Goal: Task Accomplishment & Management: Use online tool/utility

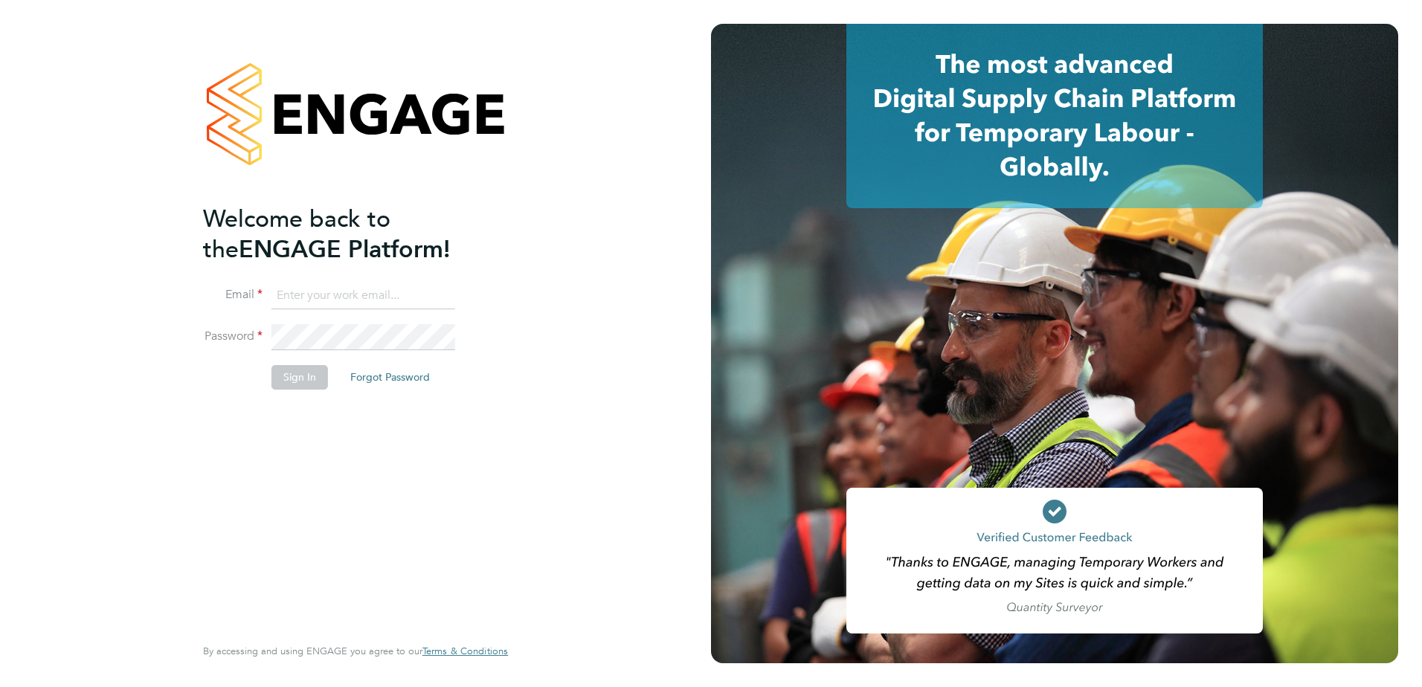
type input "codonovan@skilledcareers.co.uk"
click at [289, 382] on button "Sign In" at bounding box center [300, 377] width 57 height 24
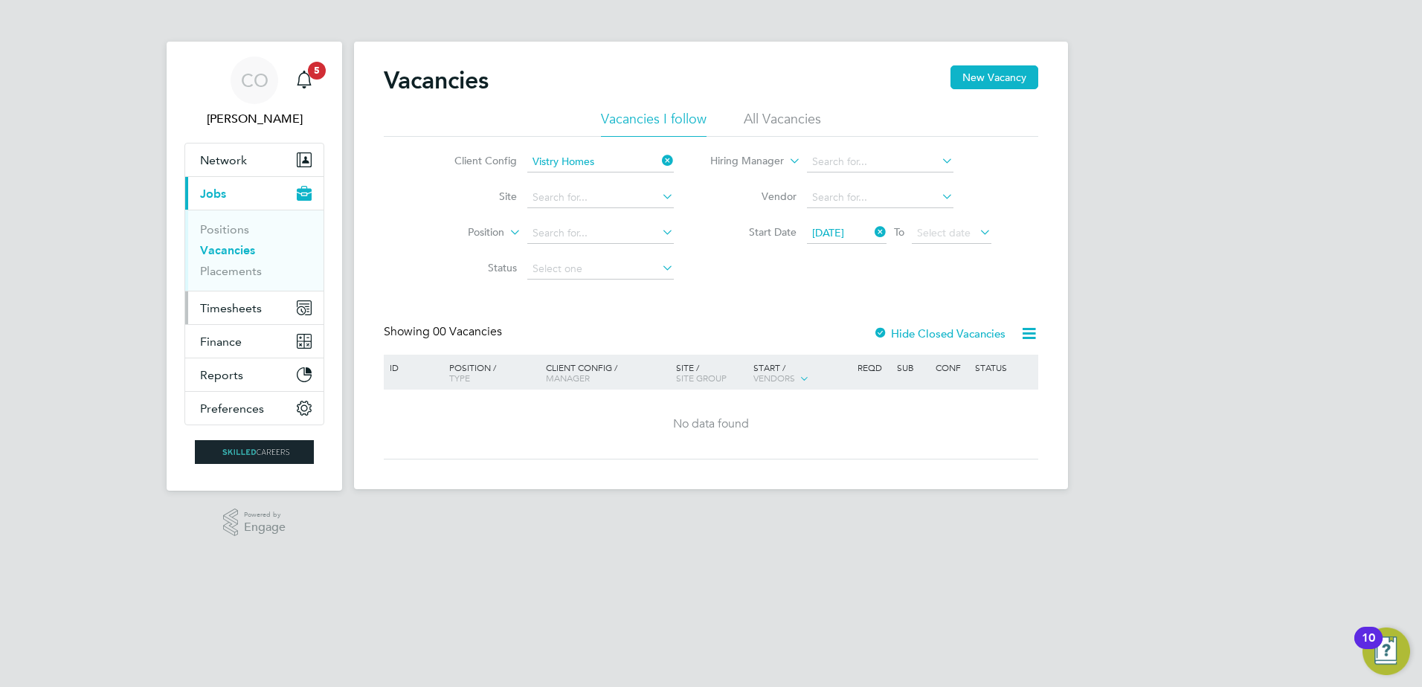
click at [219, 312] on span "Timesheets" at bounding box center [231, 308] width 62 height 14
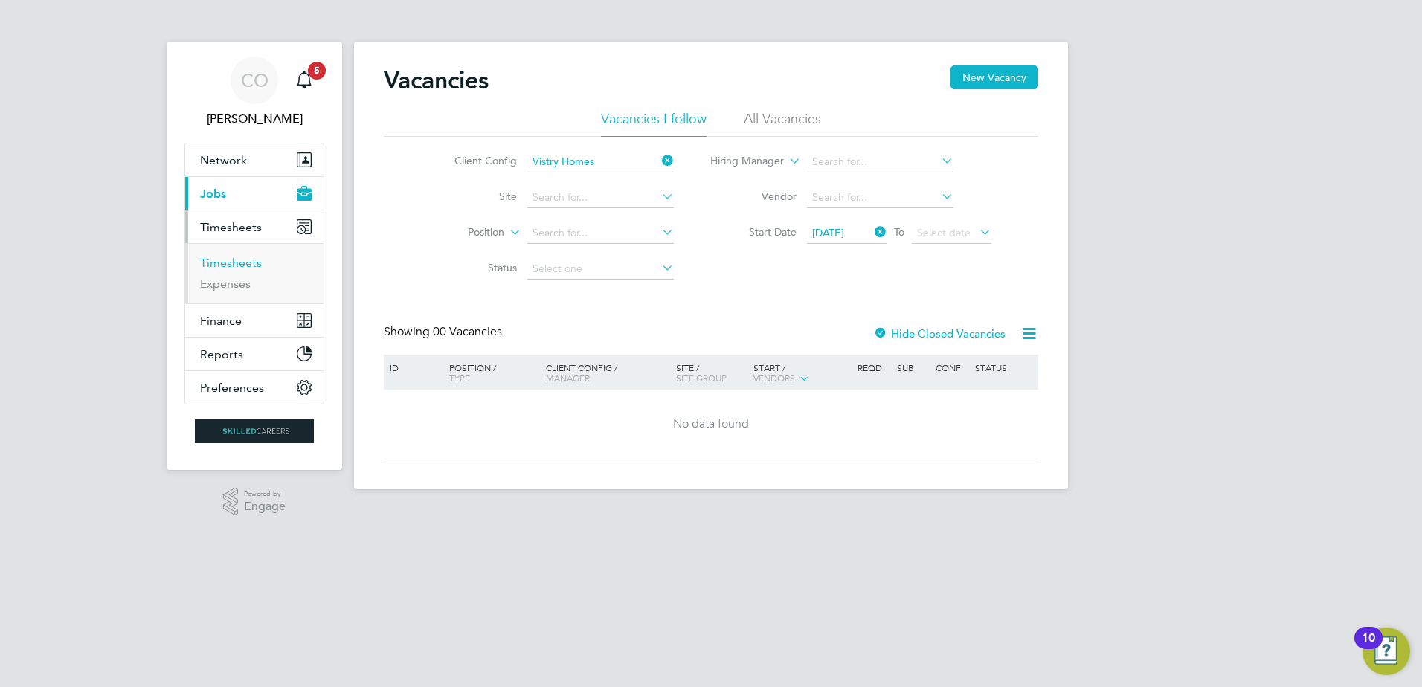
click at [233, 269] on link "Timesheets" at bounding box center [231, 263] width 62 height 14
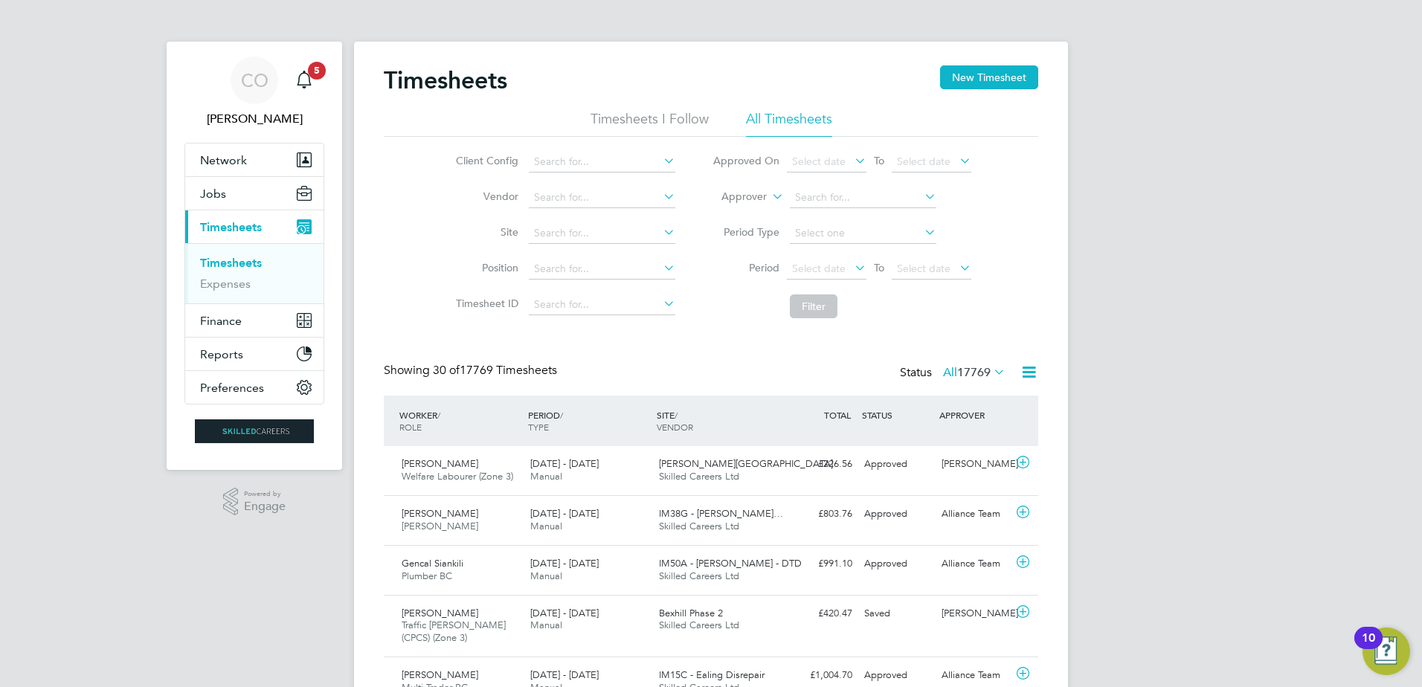
click at [769, 196] on icon at bounding box center [769, 192] width 0 height 13
click at [739, 213] on li "Worker" at bounding box center [730, 214] width 74 height 19
click at [815, 196] on input at bounding box center [863, 197] width 147 height 21
click at [884, 221] on b "Pelling" at bounding box center [901, 218] width 34 height 13
type input "Shaun Pelling"
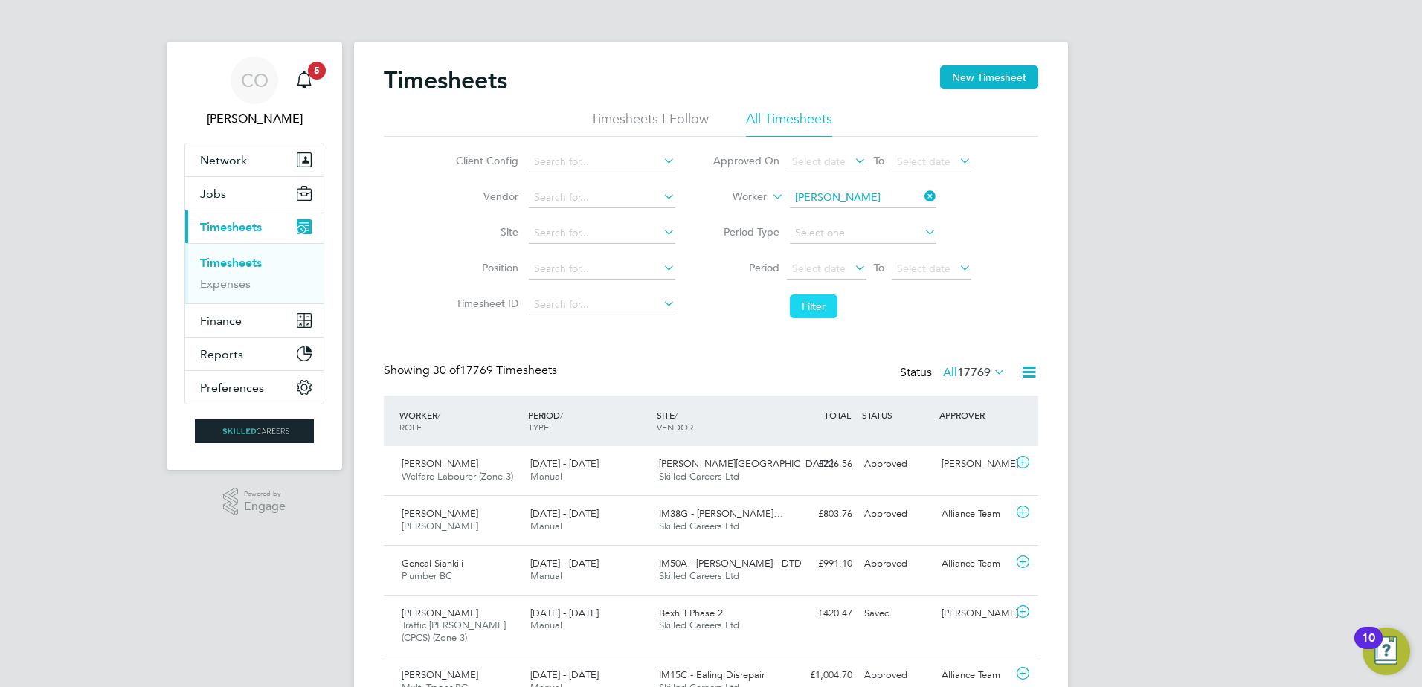
click at [809, 310] on button "Filter" at bounding box center [814, 307] width 48 height 24
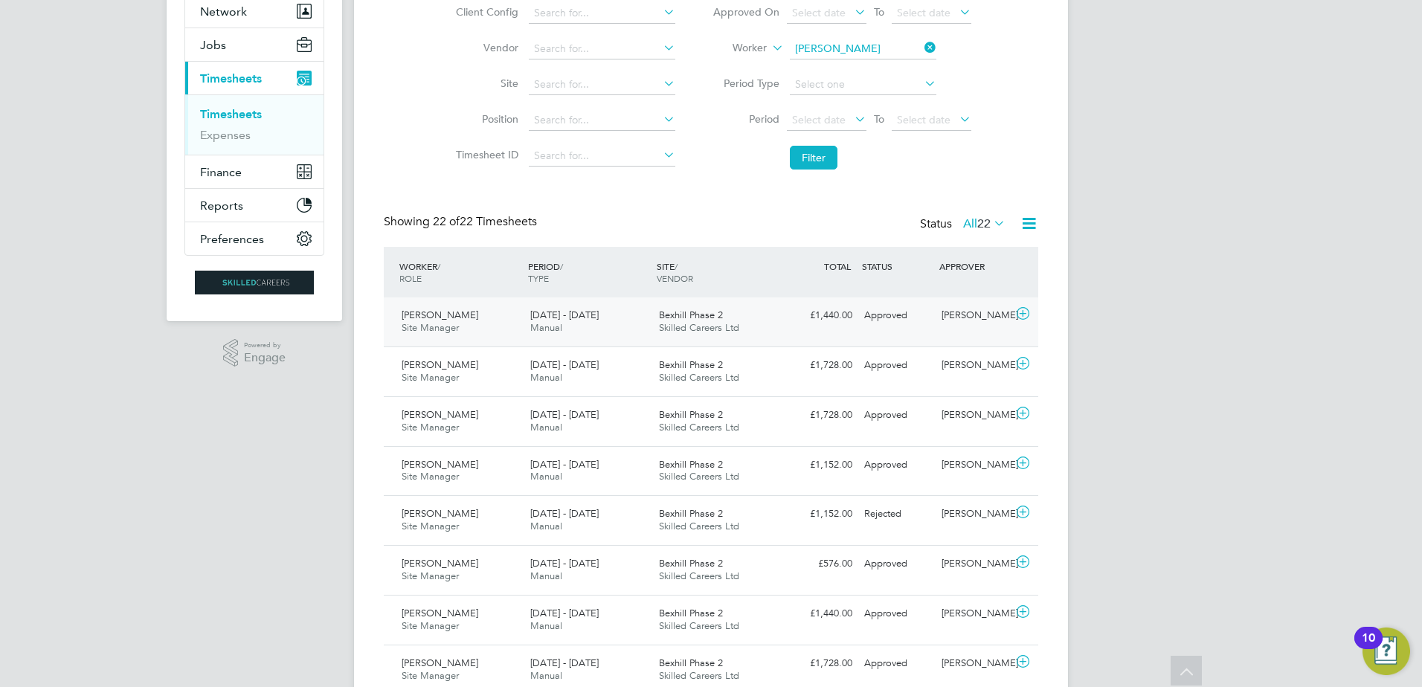
click at [1022, 313] on icon at bounding box center [1023, 314] width 19 height 12
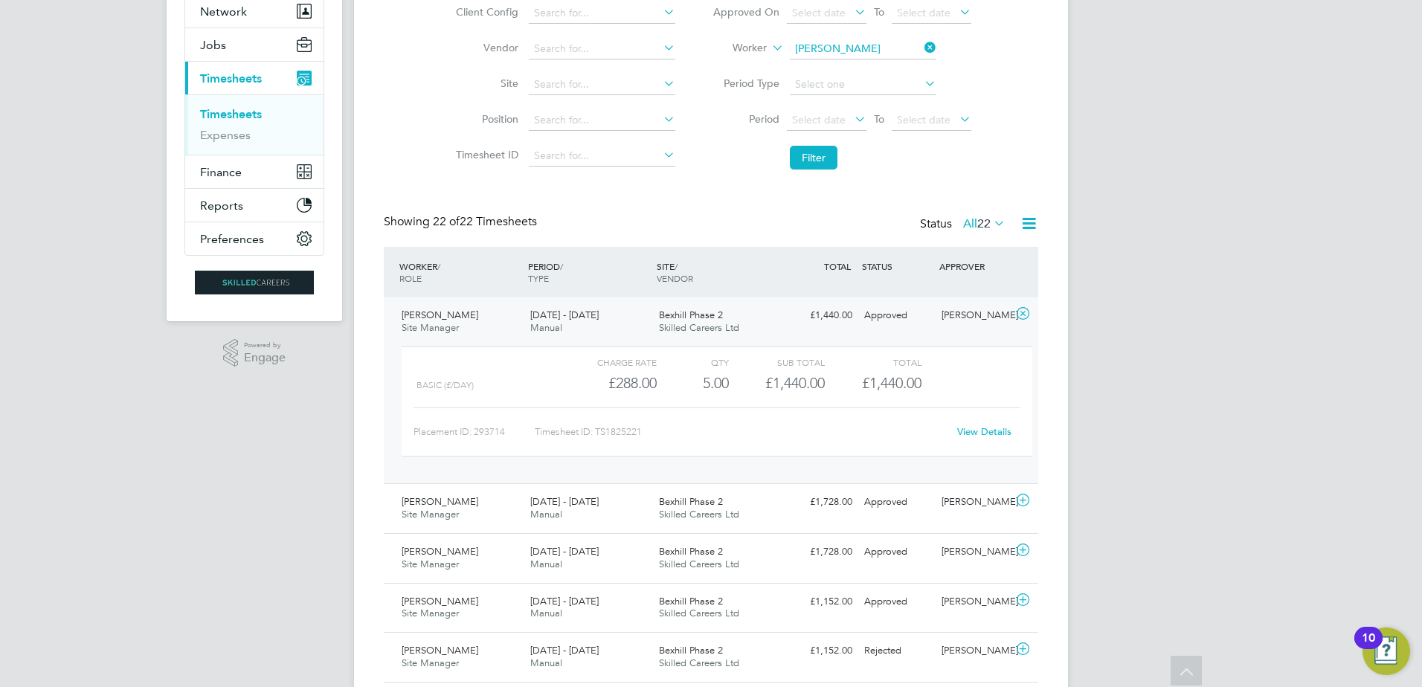
click at [983, 431] on link "View Details" at bounding box center [984, 432] width 54 height 13
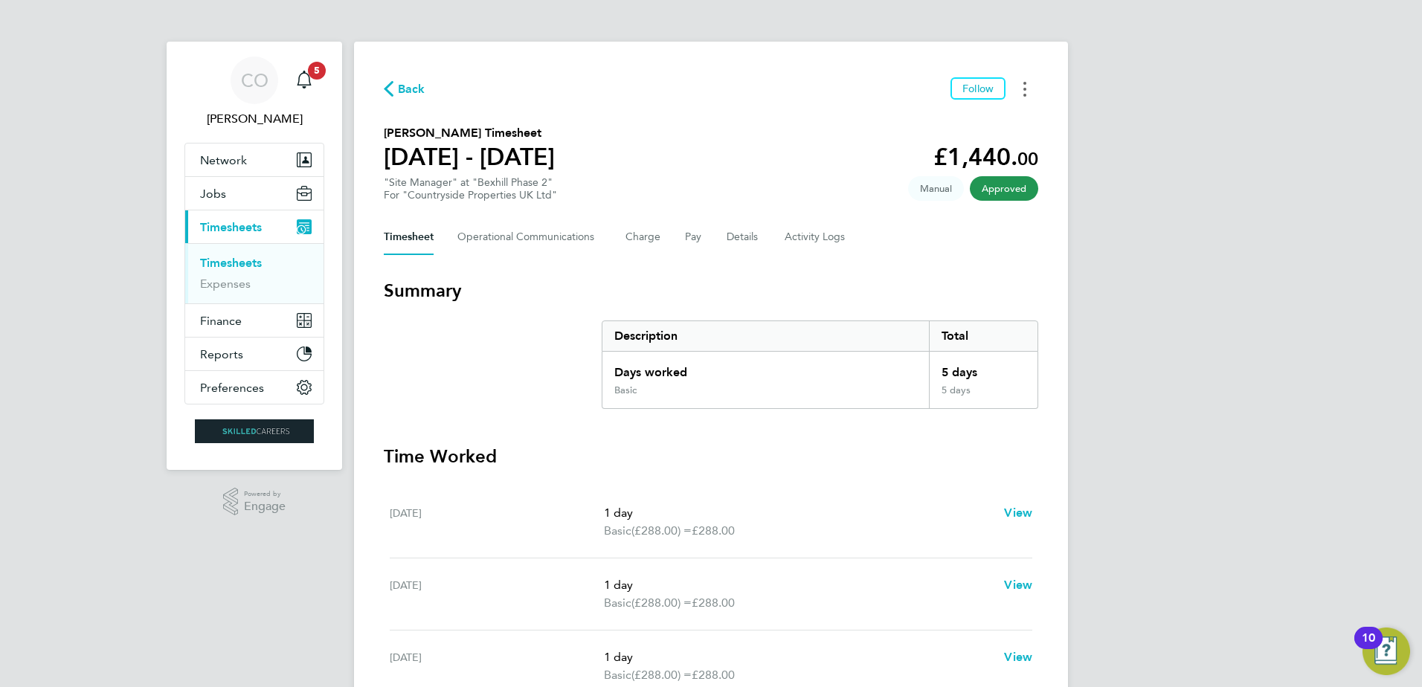
click at [1024, 86] on icon "Timesheets Menu" at bounding box center [1025, 89] width 3 height 15
click at [944, 124] on link "Download timesheet" at bounding box center [949, 122] width 179 height 30
